Goal: Task Accomplishment & Management: Use online tool/utility

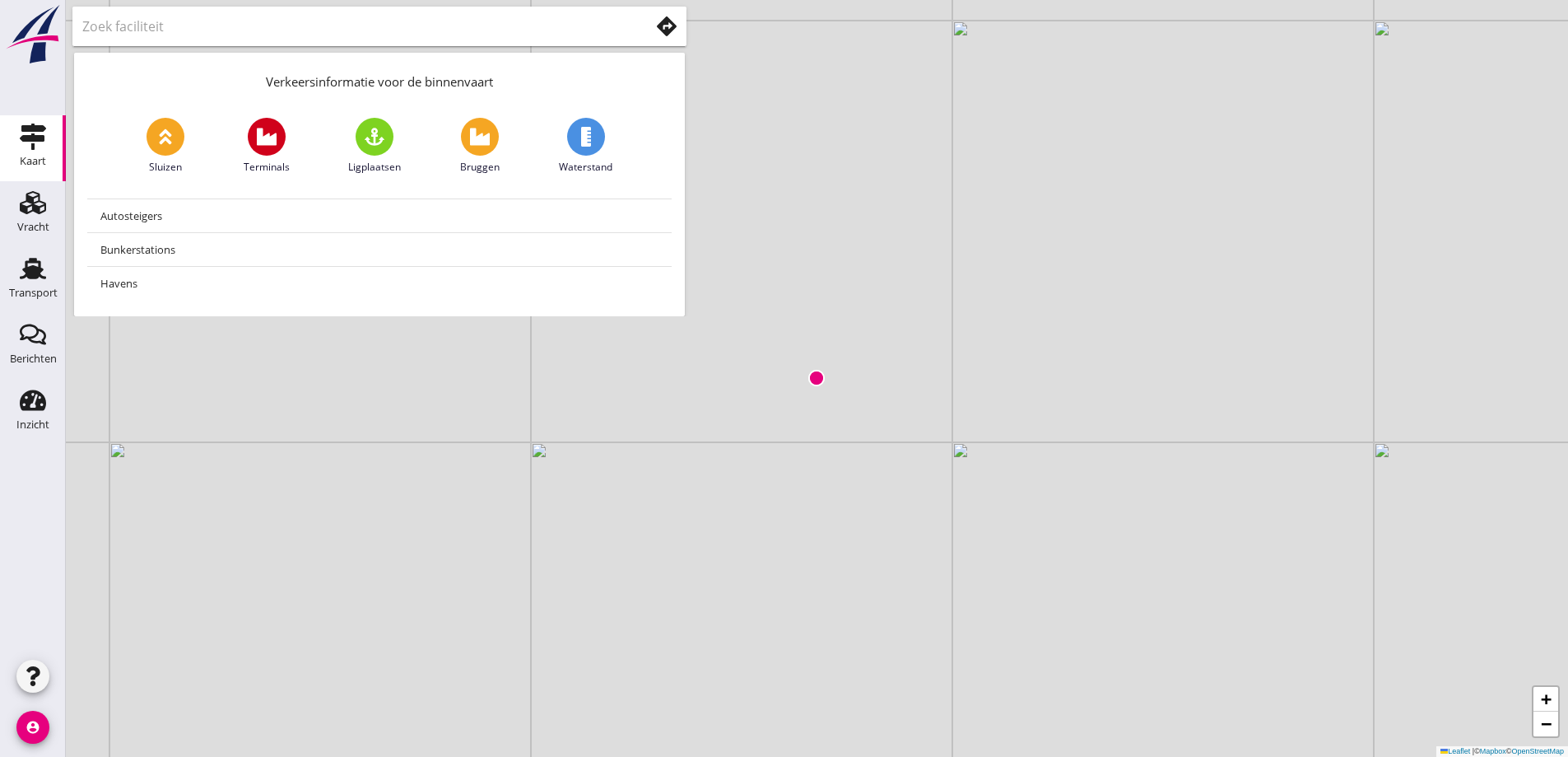
click at [36, 150] on div "Kaart" at bounding box center [33, 161] width 26 height 23
click at [36, 263] on icon "Transport" at bounding box center [33, 268] width 26 height 26
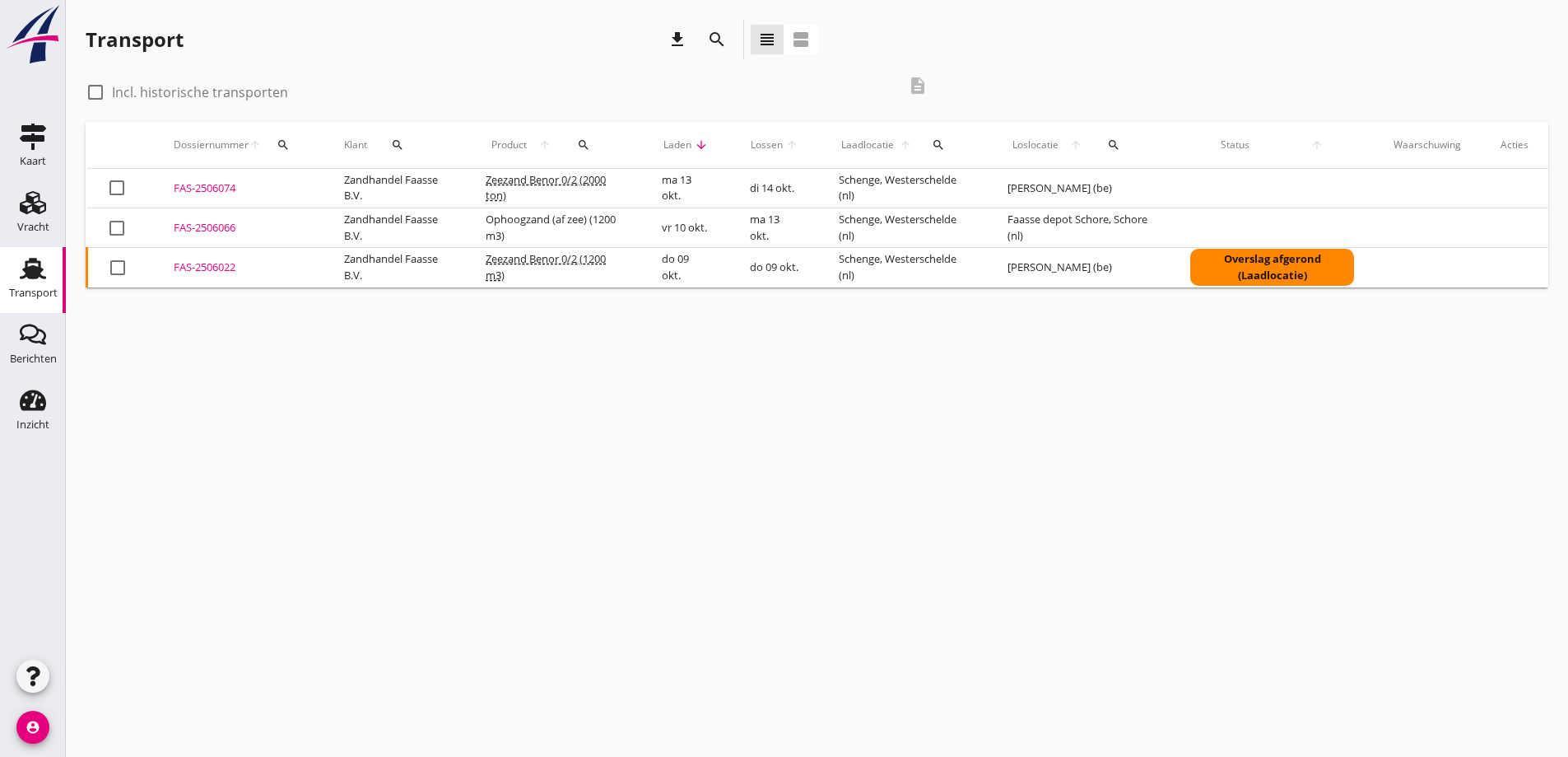
click at [210, 268] on div "FAS-2506022" at bounding box center [239, 267] width 131 height 16
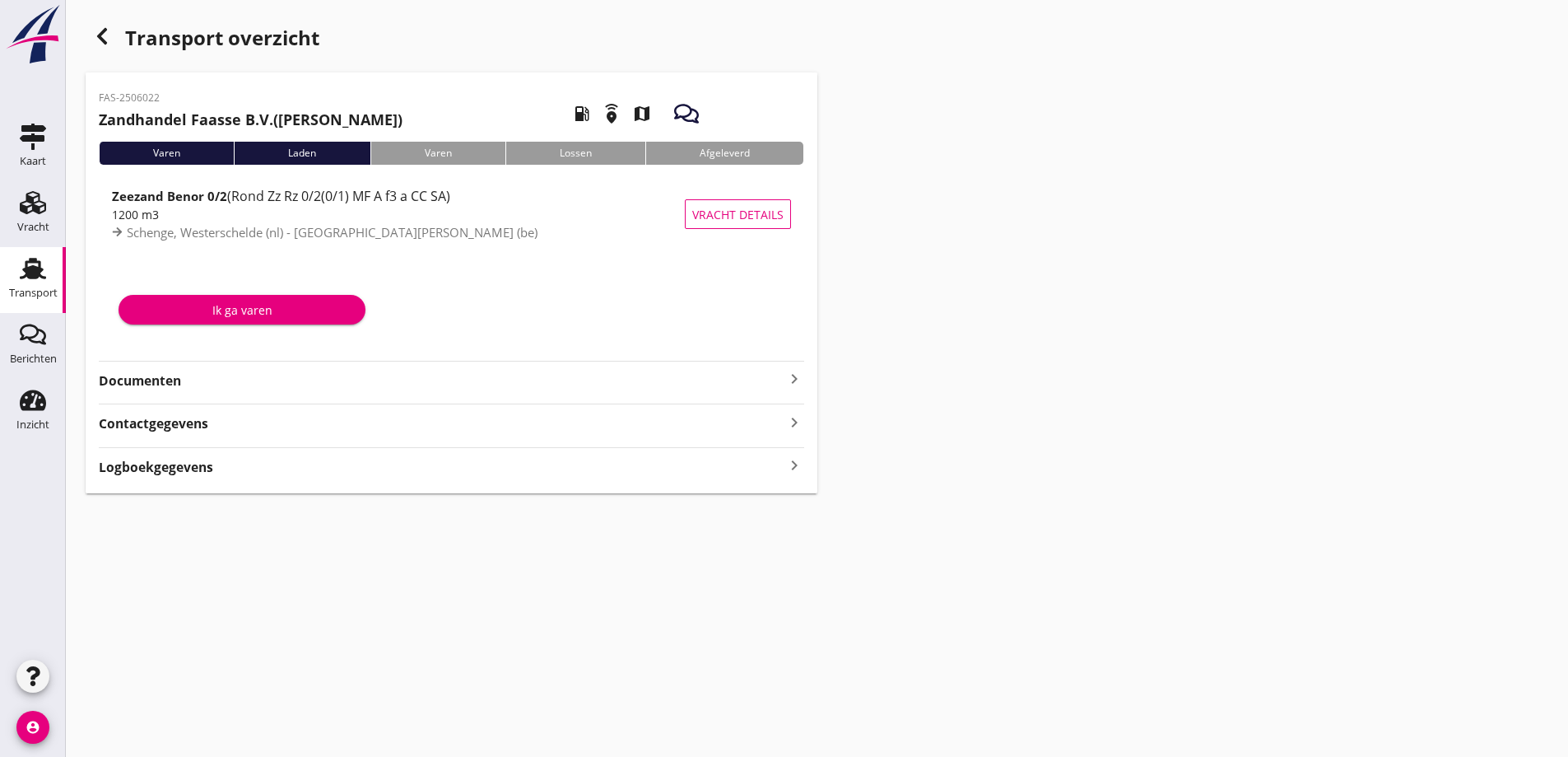
click at [149, 380] on strong "Documenten" at bounding box center [442, 381] width 686 height 19
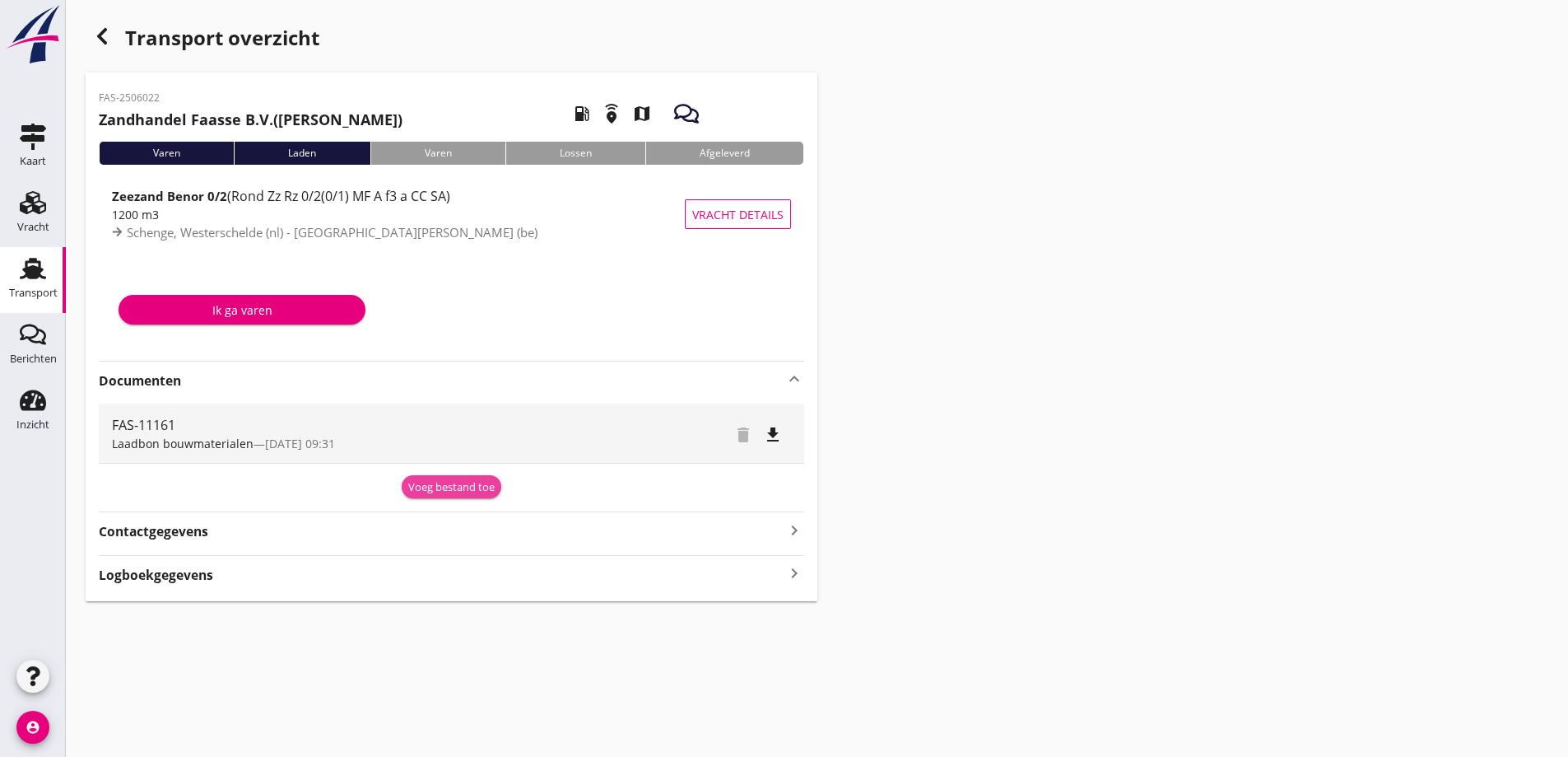
click at [479, 483] on div "Voeg bestand toe" at bounding box center [451, 487] width 86 height 16
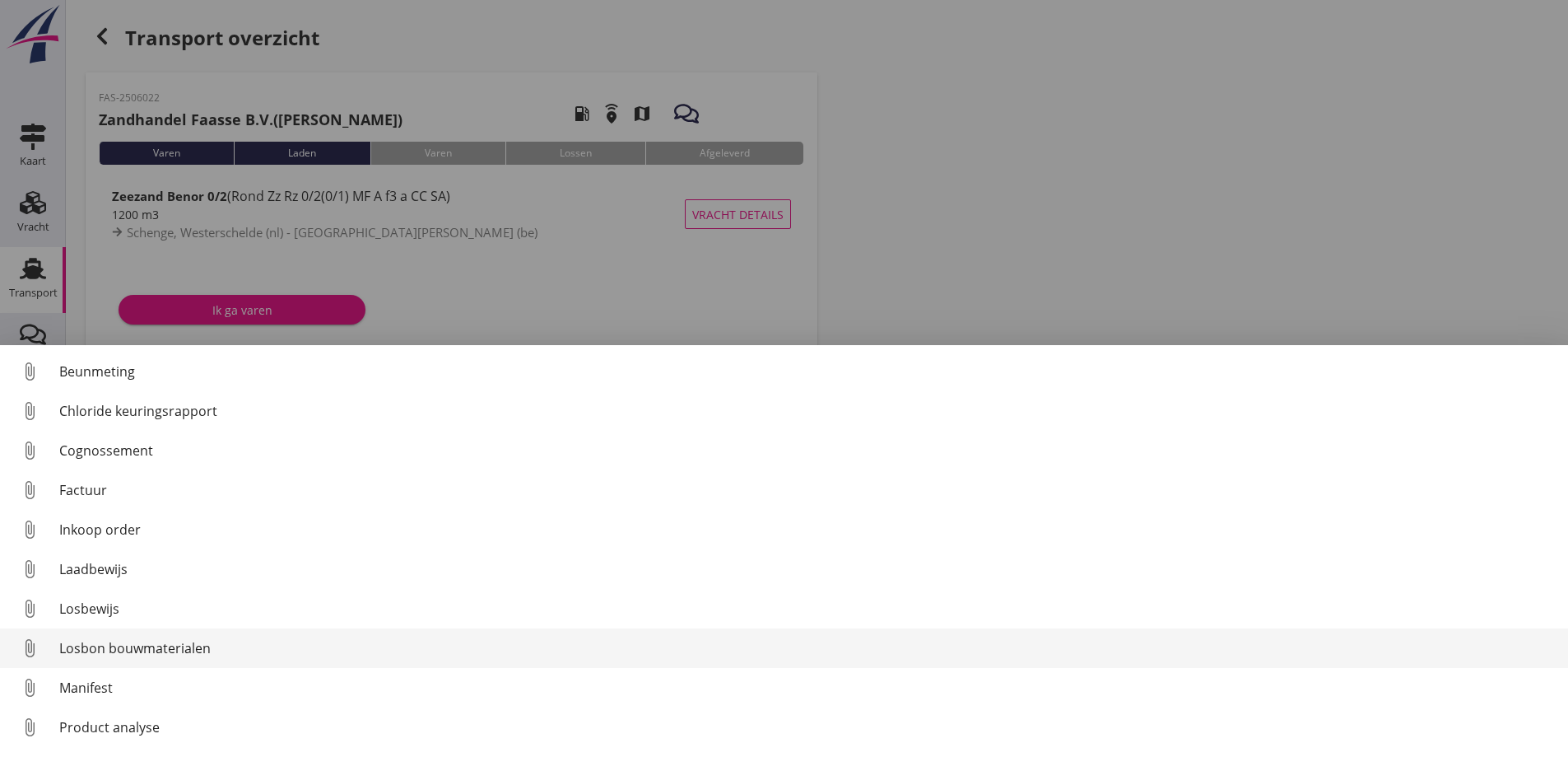
click at [107, 646] on div "Losbon bouwmaterialen" at bounding box center [807, 647] width 1495 height 20
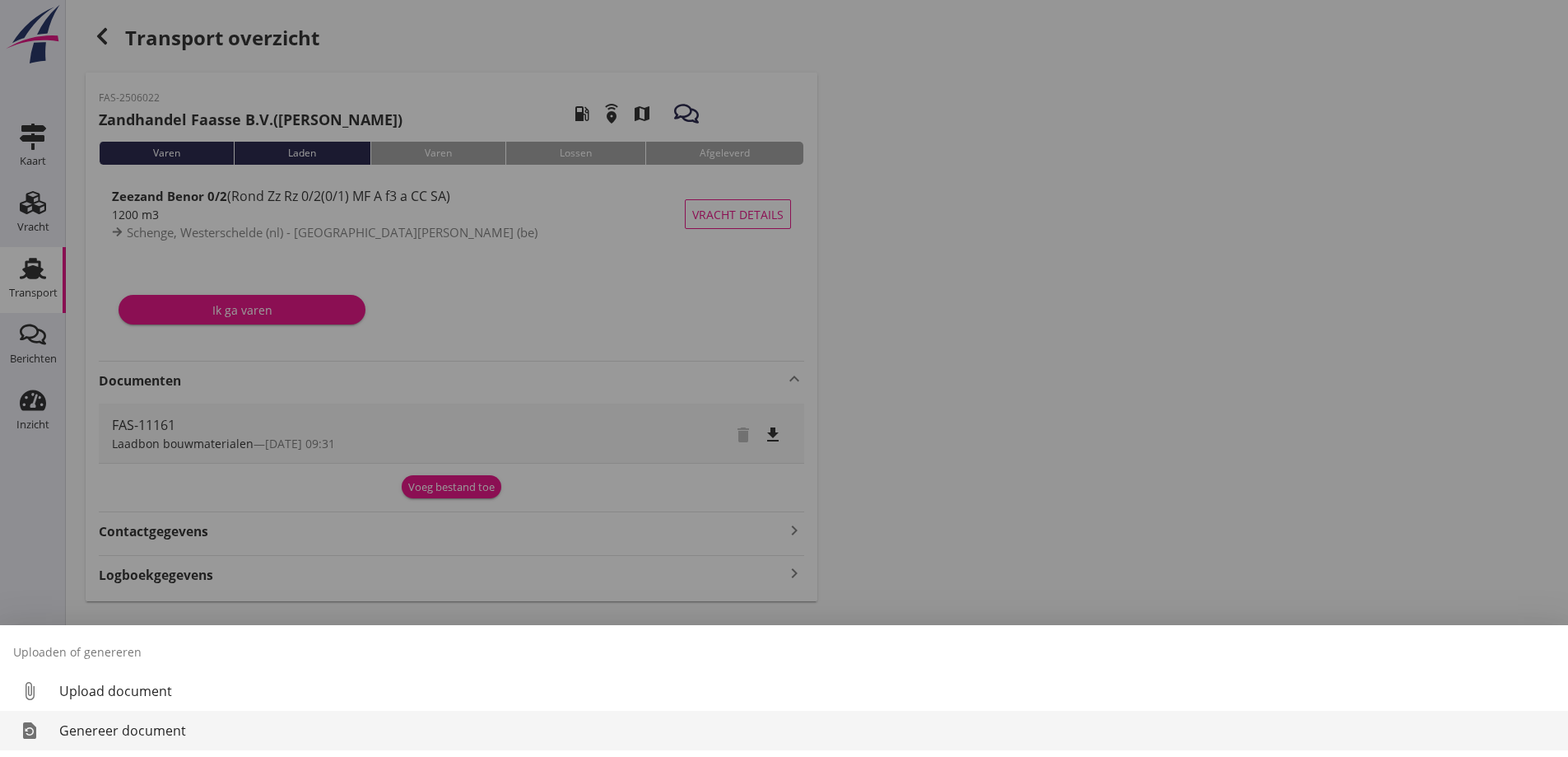
click at [112, 728] on div "Genereer document" at bounding box center [807, 730] width 1495 height 20
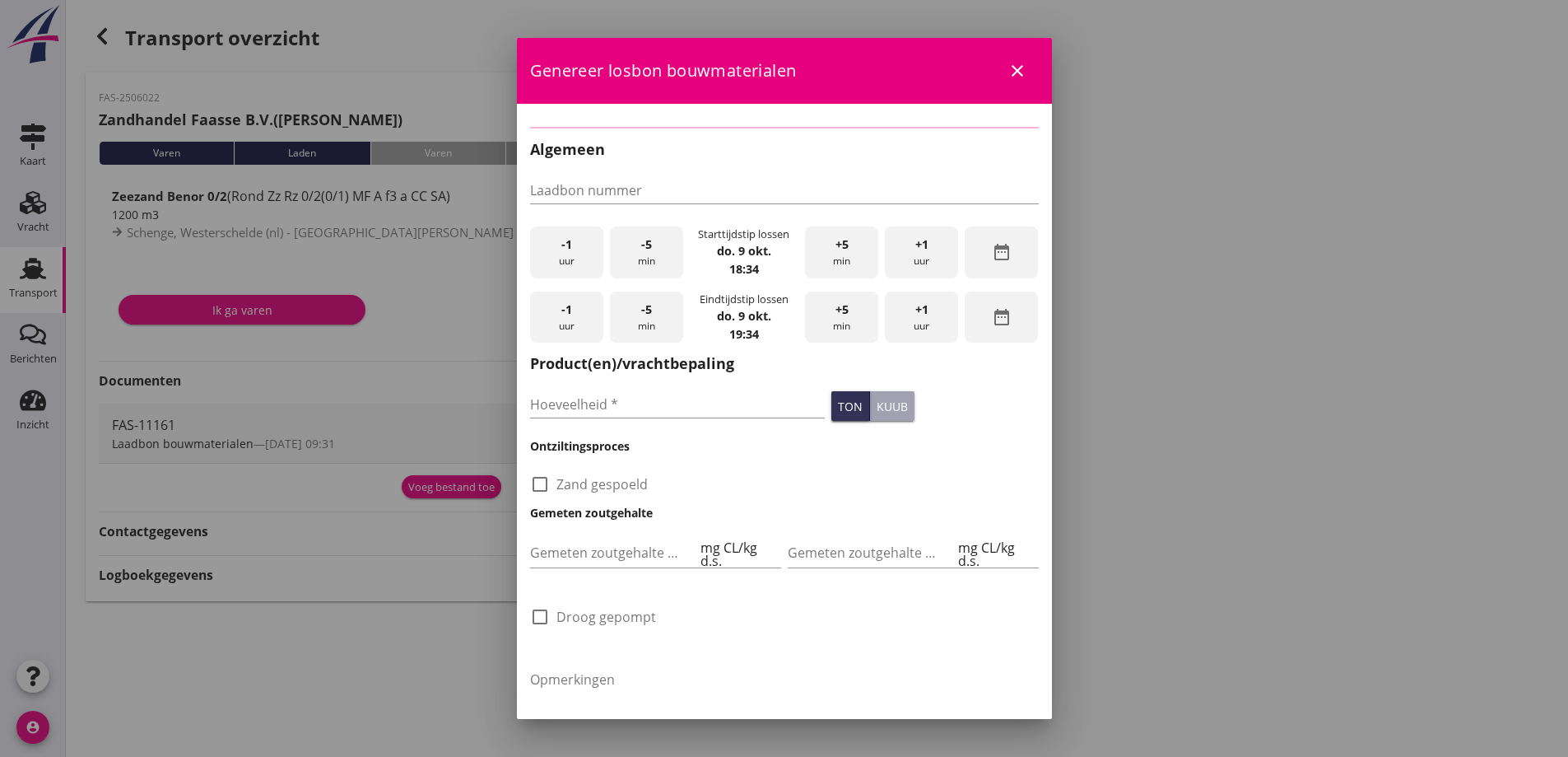
type input "FAS-11161"
type input "1200"
checkbox input "true"
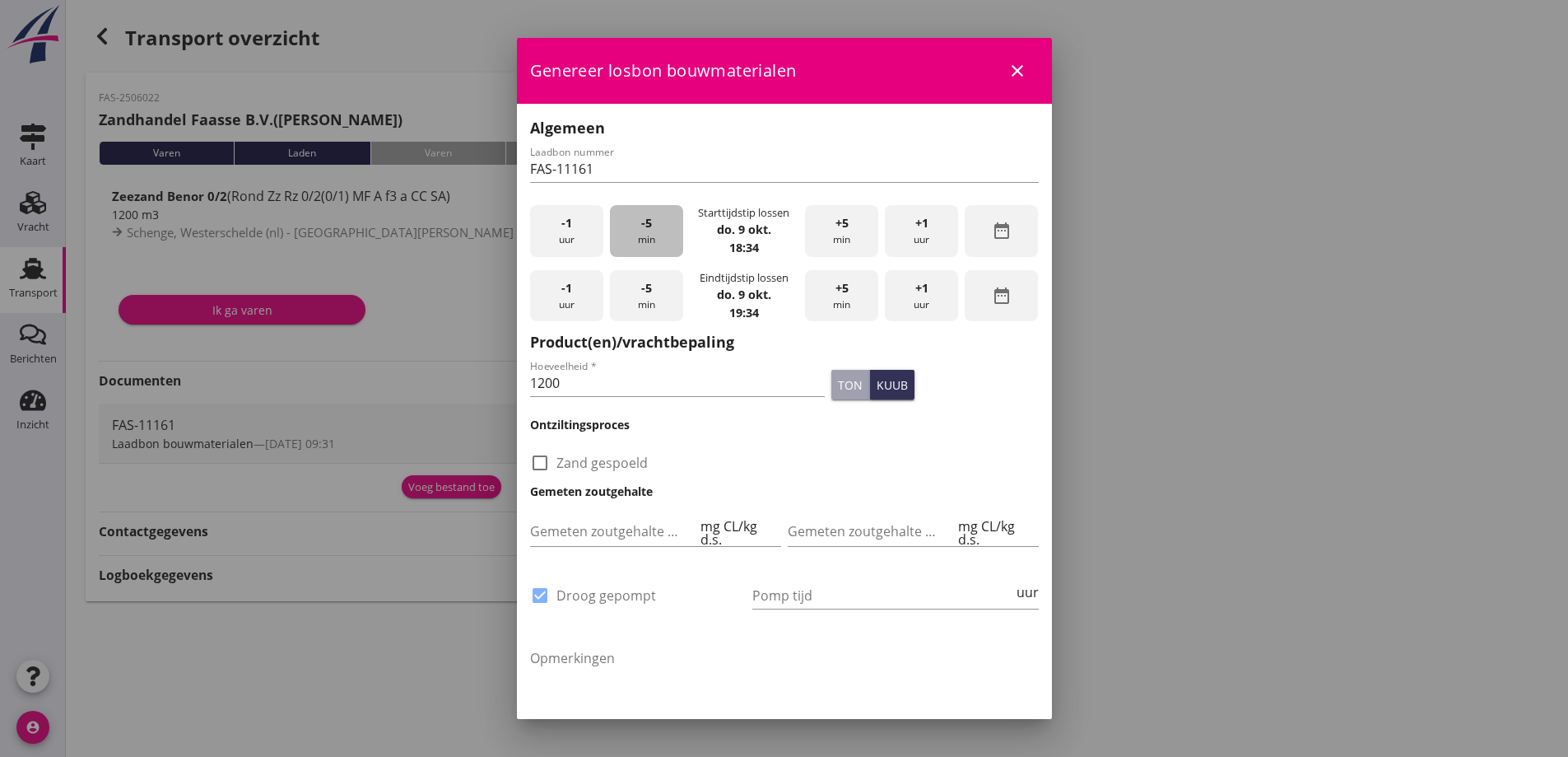
click at [639, 241] on div "-5 min" at bounding box center [646, 231] width 73 height 52
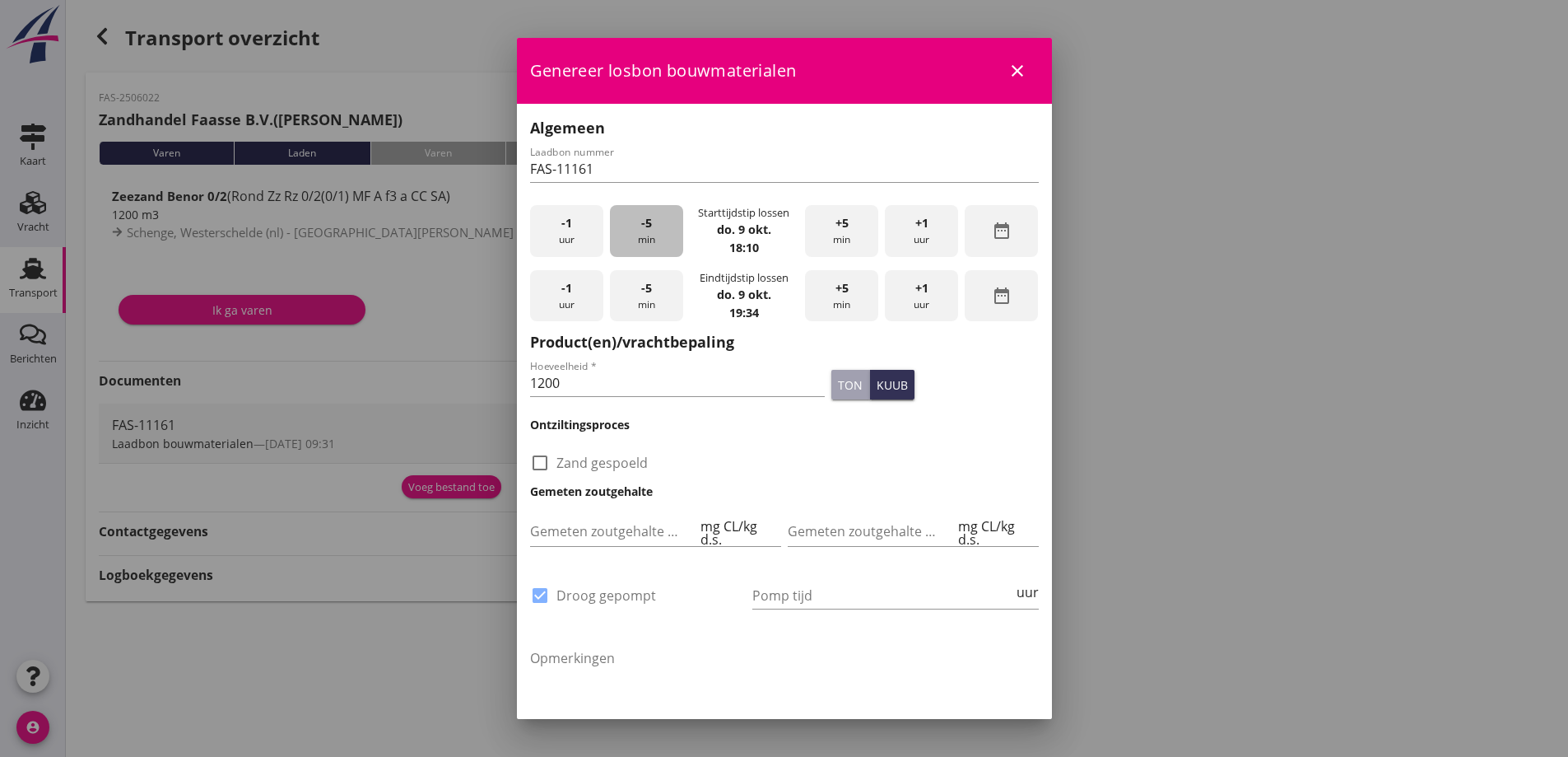
click at [639, 241] on div "-5 min" at bounding box center [646, 231] width 73 height 52
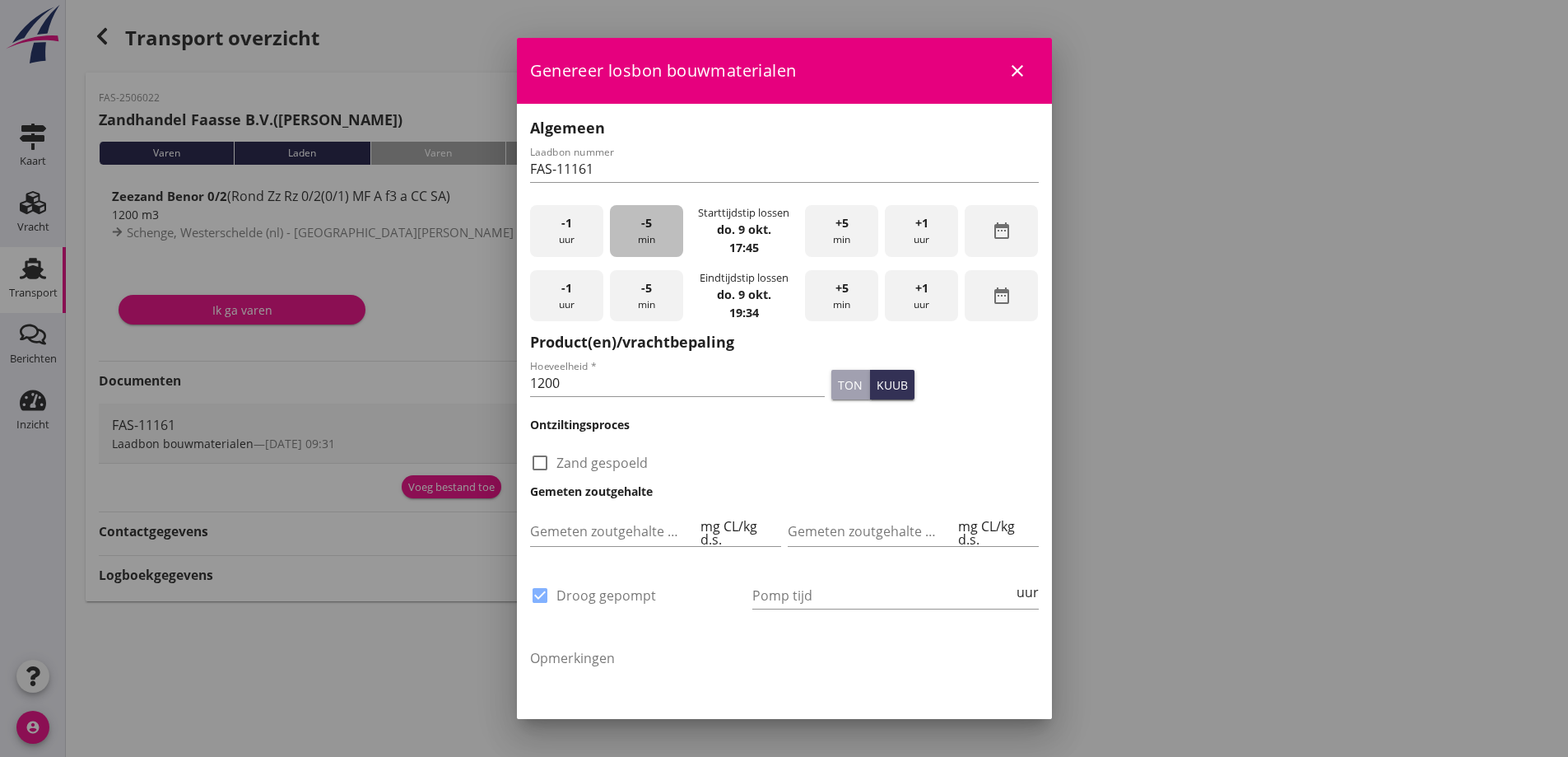
click at [639, 241] on div "-5 min" at bounding box center [646, 231] width 73 height 52
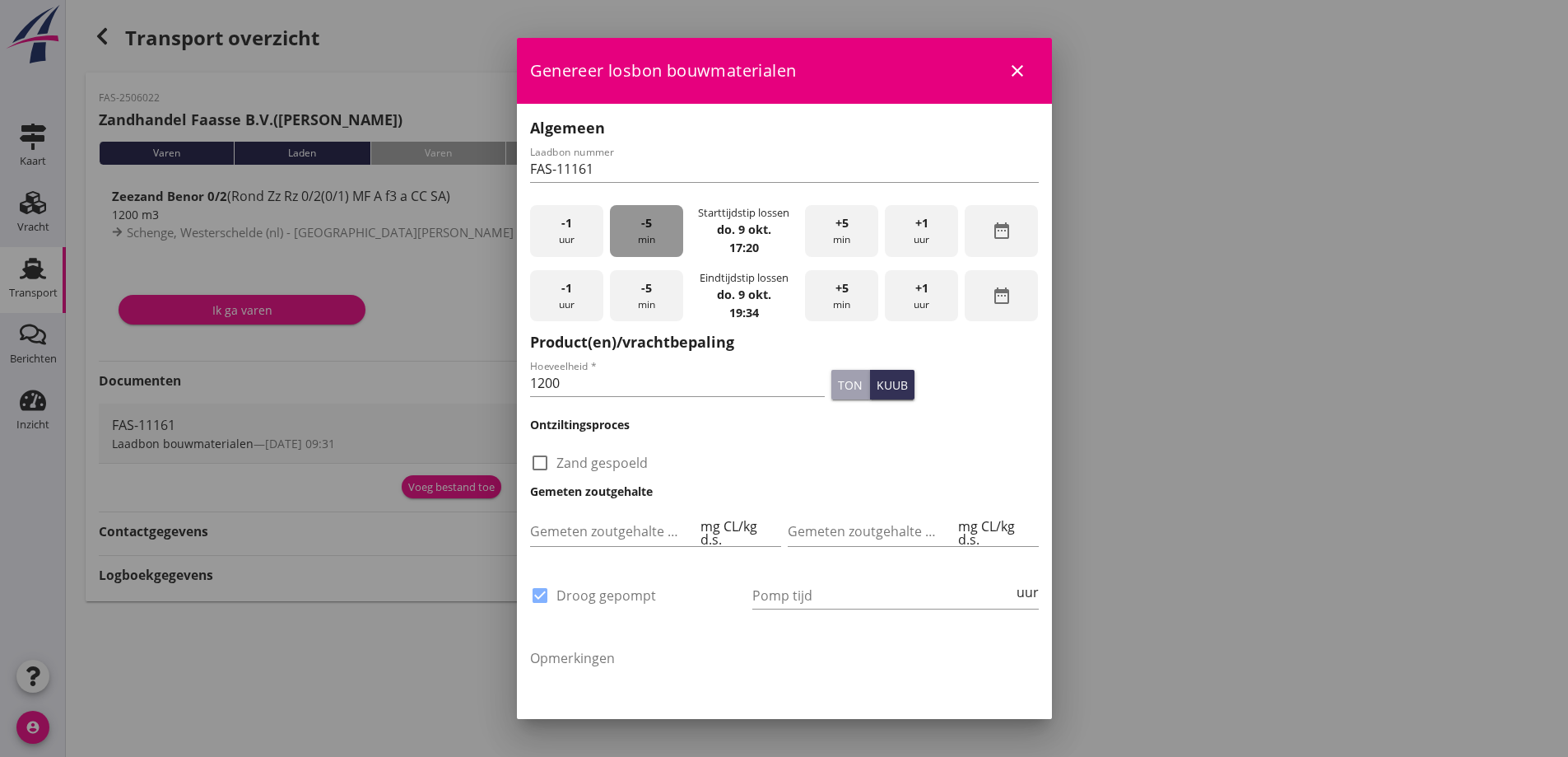
click at [639, 241] on div "-5 min" at bounding box center [646, 231] width 73 height 52
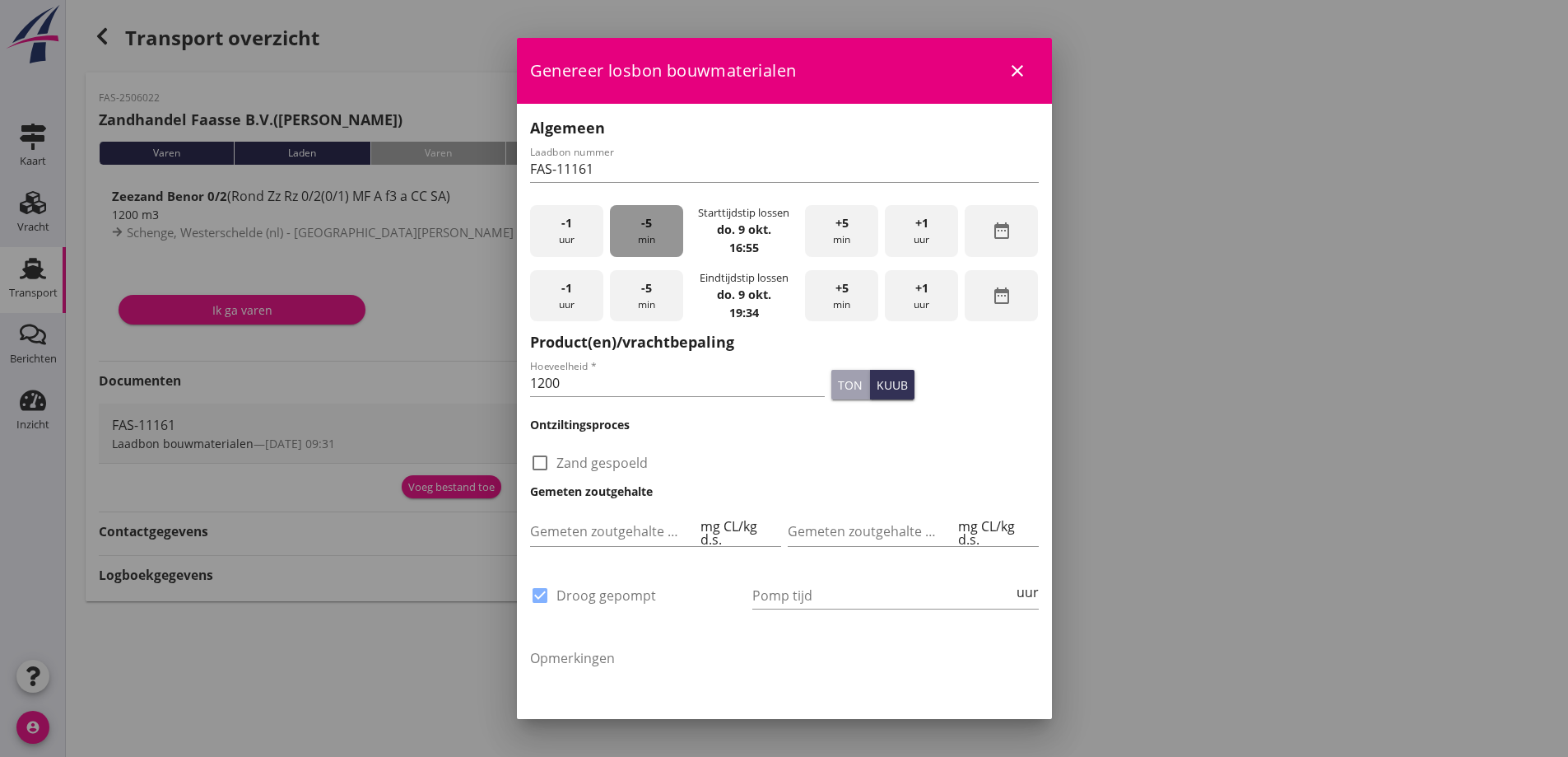
click at [639, 241] on div "-5 min" at bounding box center [646, 231] width 73 height 52
click at [835, 227] on span "+5" at bounding box center [842, 223] width 13 height 18
click at [653, 284] on div "-5 min" at bounding box center [646, 296] width 73 height 52
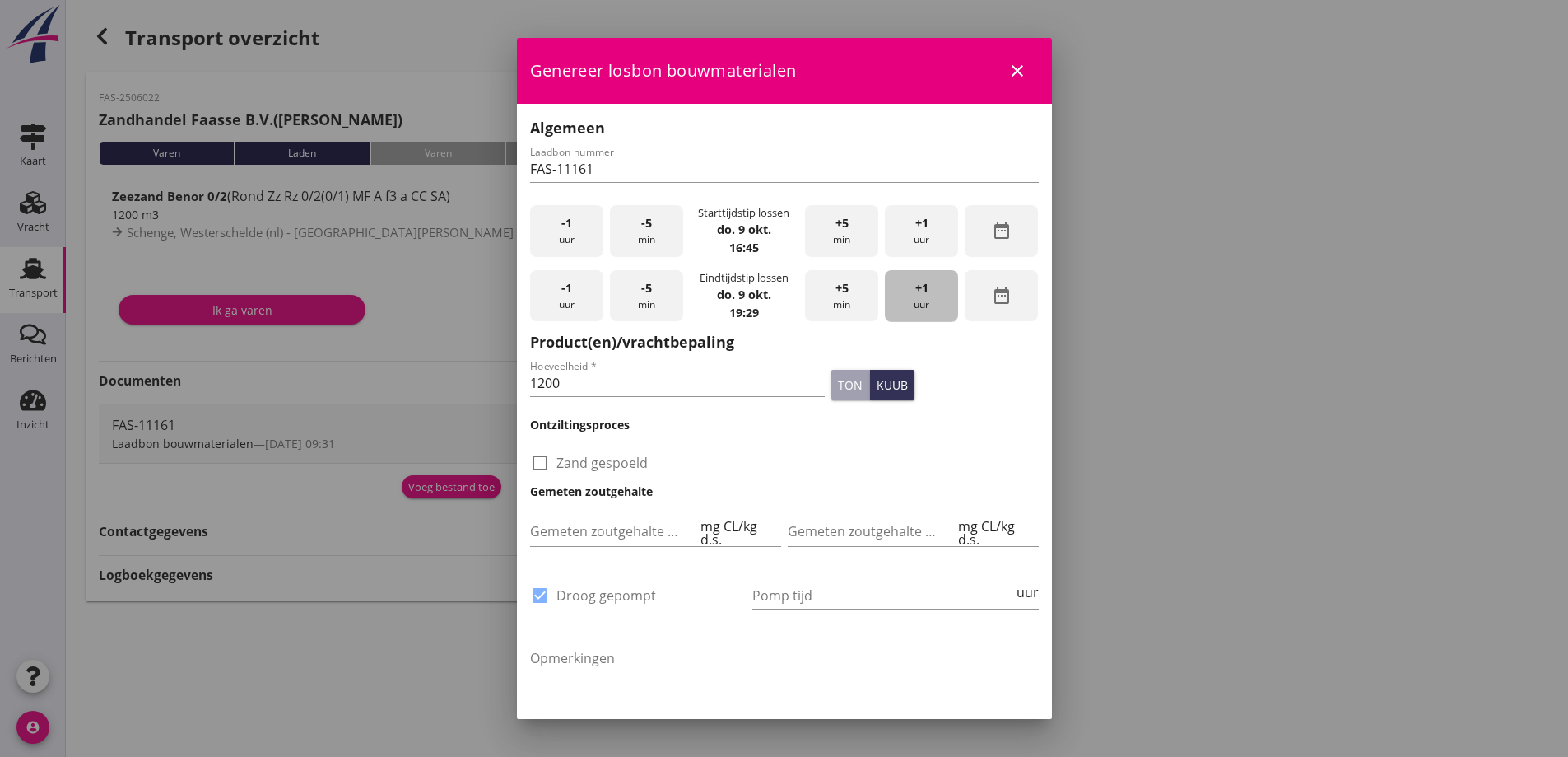
click at [915, 294] on span "+1" at bounding box center [922, 288] width 13 height 18
click at [568, 285] on span "-1" at bounding box center [566, 288] width 11 height 18
click at [838, 302] on div "+5 min" at bounding box center [841, 296] width 73 height 52
click at [837, 387] on div "ton" at bounding box center [850, 385] width 25 height 17
click at [567, 383] on input "1200" at bounding box center [678, 382] width 296 height 26
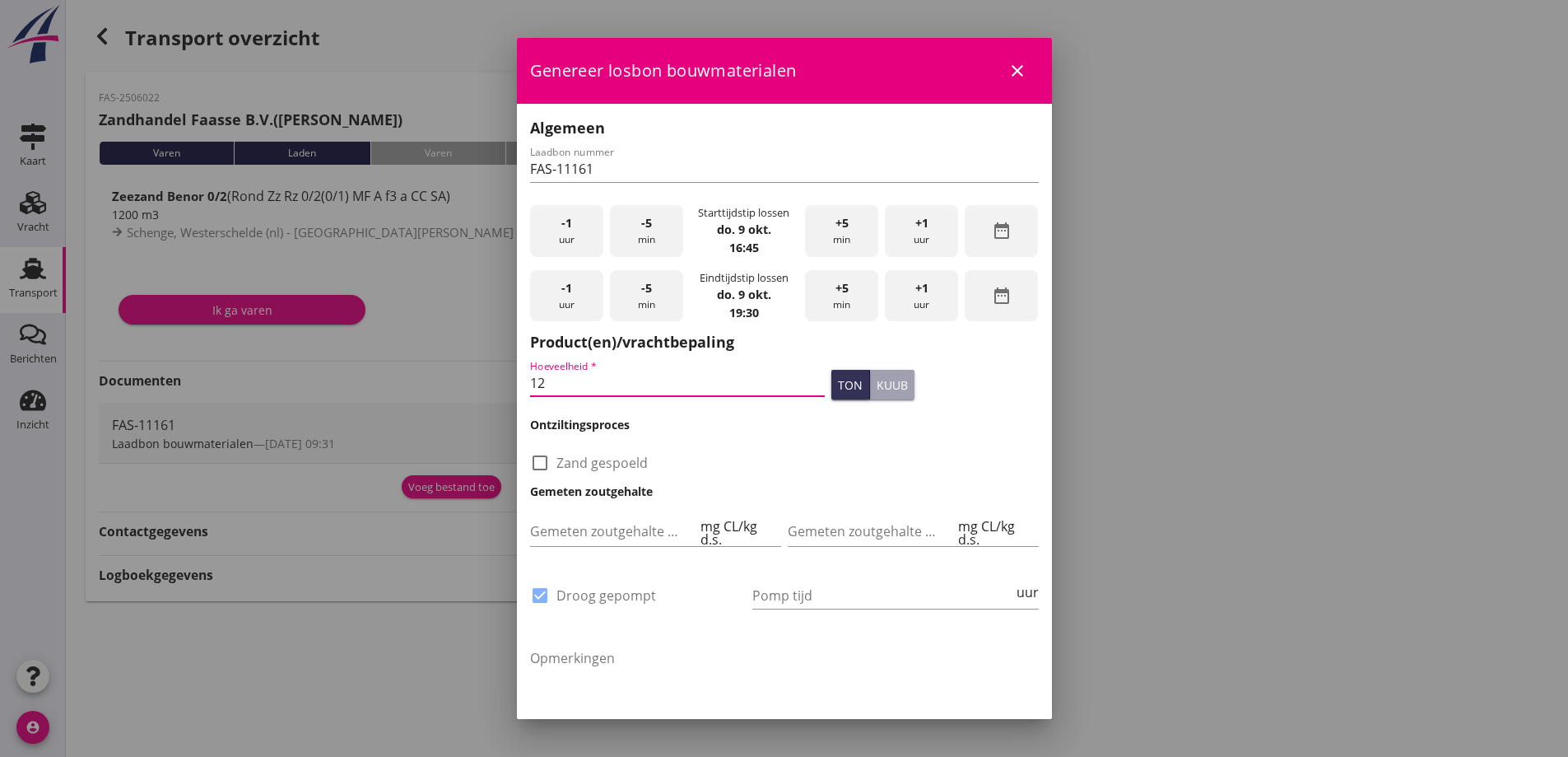
type input "1"
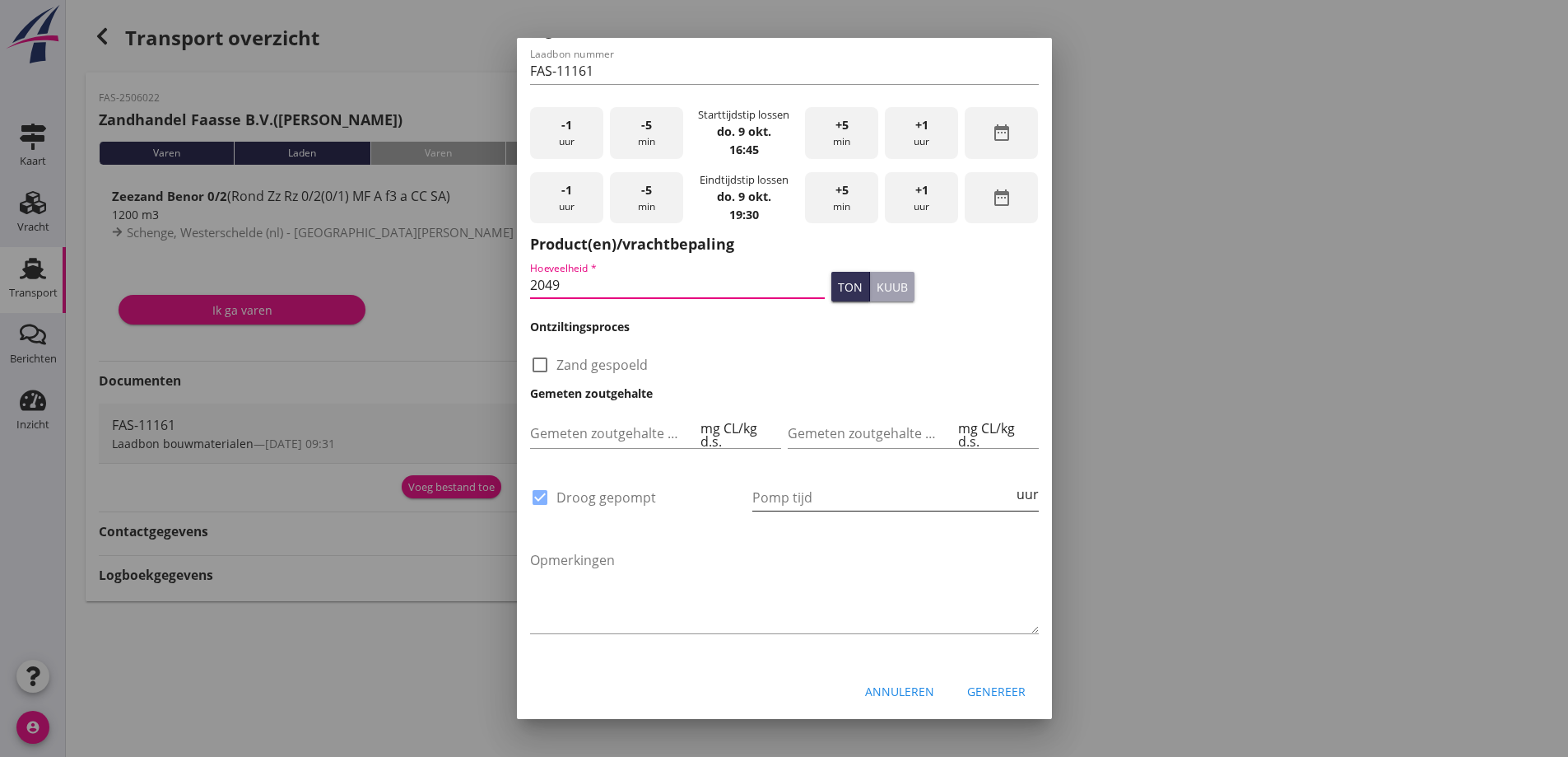
type input "2049"
click at [816, 489] on input "Pomp tijd" at bounding box center [882, 497] width 261 height 26
type input "9"
click at [1003, 687] on div "Genereer" at bounding box center [996, 691] width 59 height 17
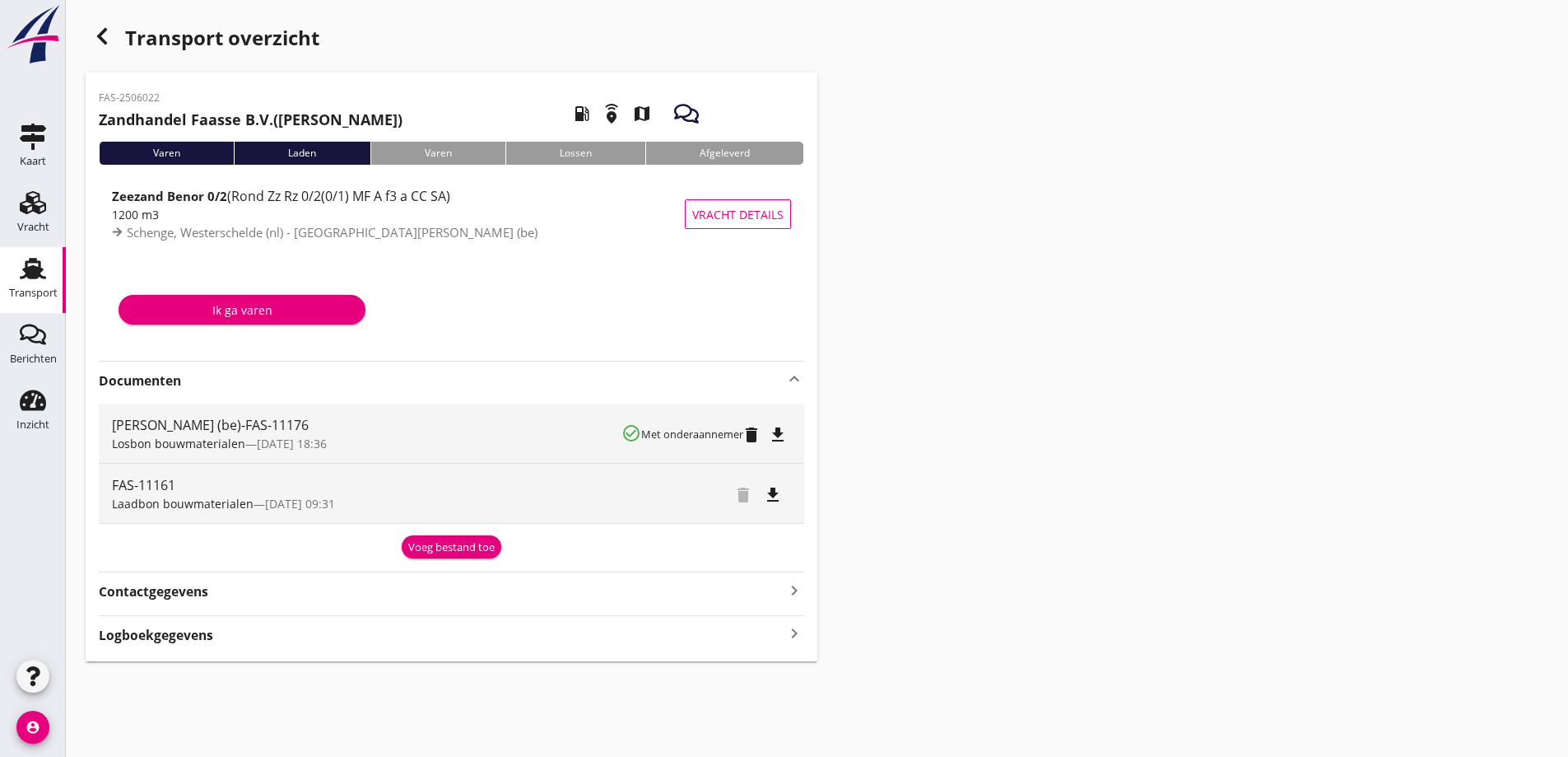
click at [782, 431] on icon "file_download" at bounding box center [778, 434] width 20 height 20
click at [455, 546] on div "Voeg bestand toe" at bounding box center [451, 547] width 86 height 16
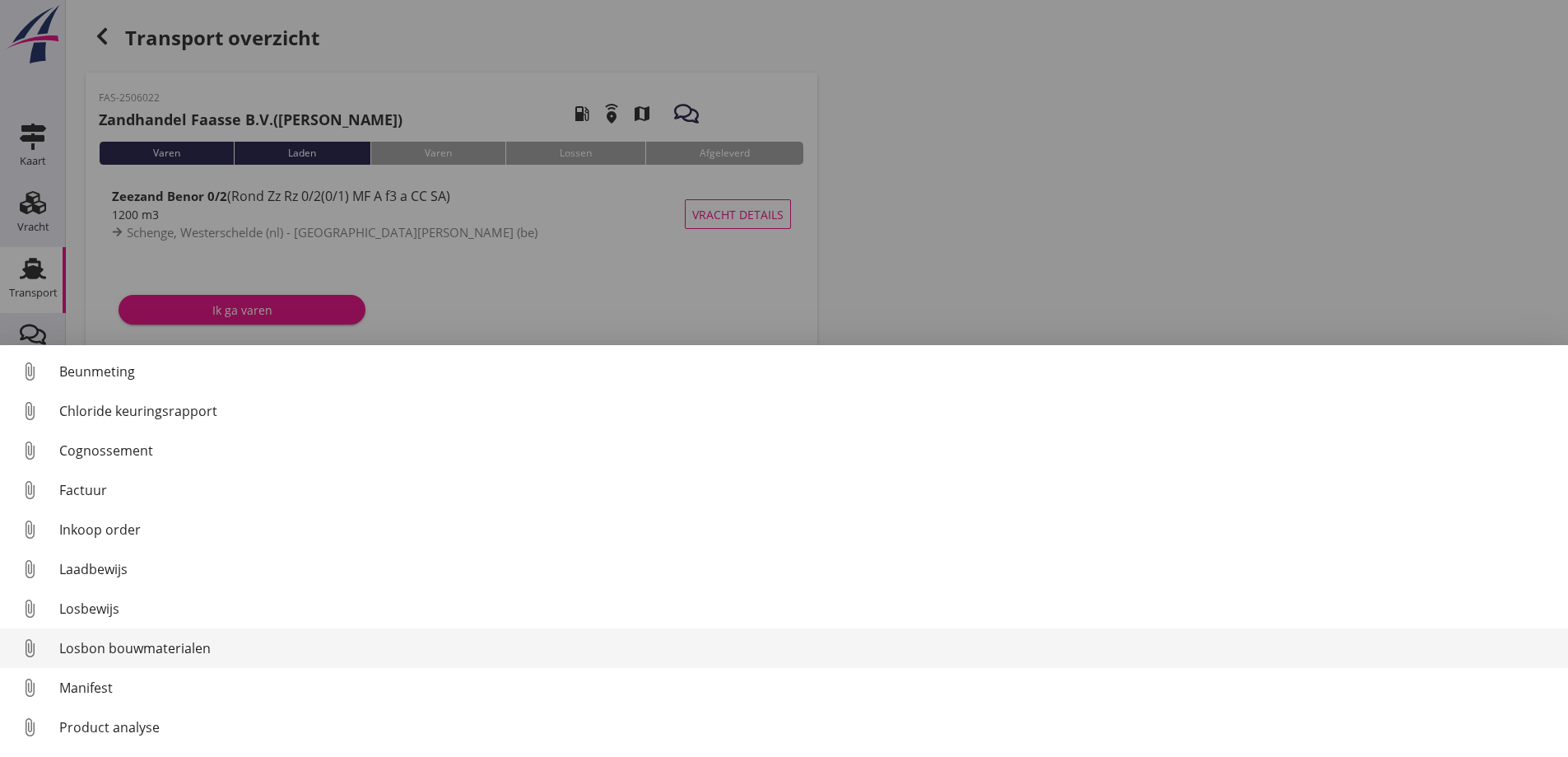
click at [118, 650] on div "Losbon bouwmaterialen" at bounding box center [807, 647] width 1495 height 20
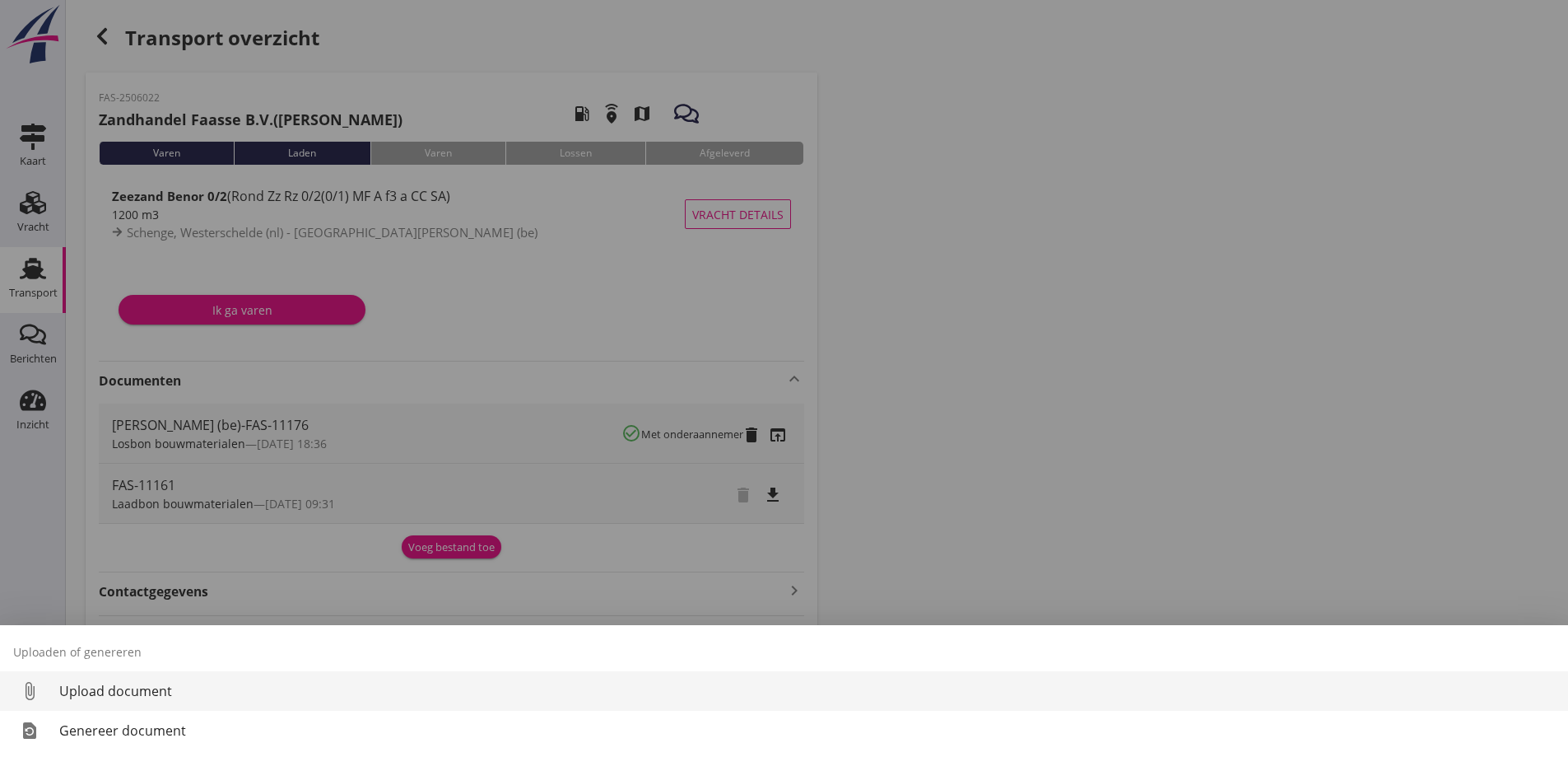
click at [109, 687] on div "Upload document" at bounding box center [807, 691] width 1495 height 20
